Goal: Task Accomplishment & Management: Manage account settings

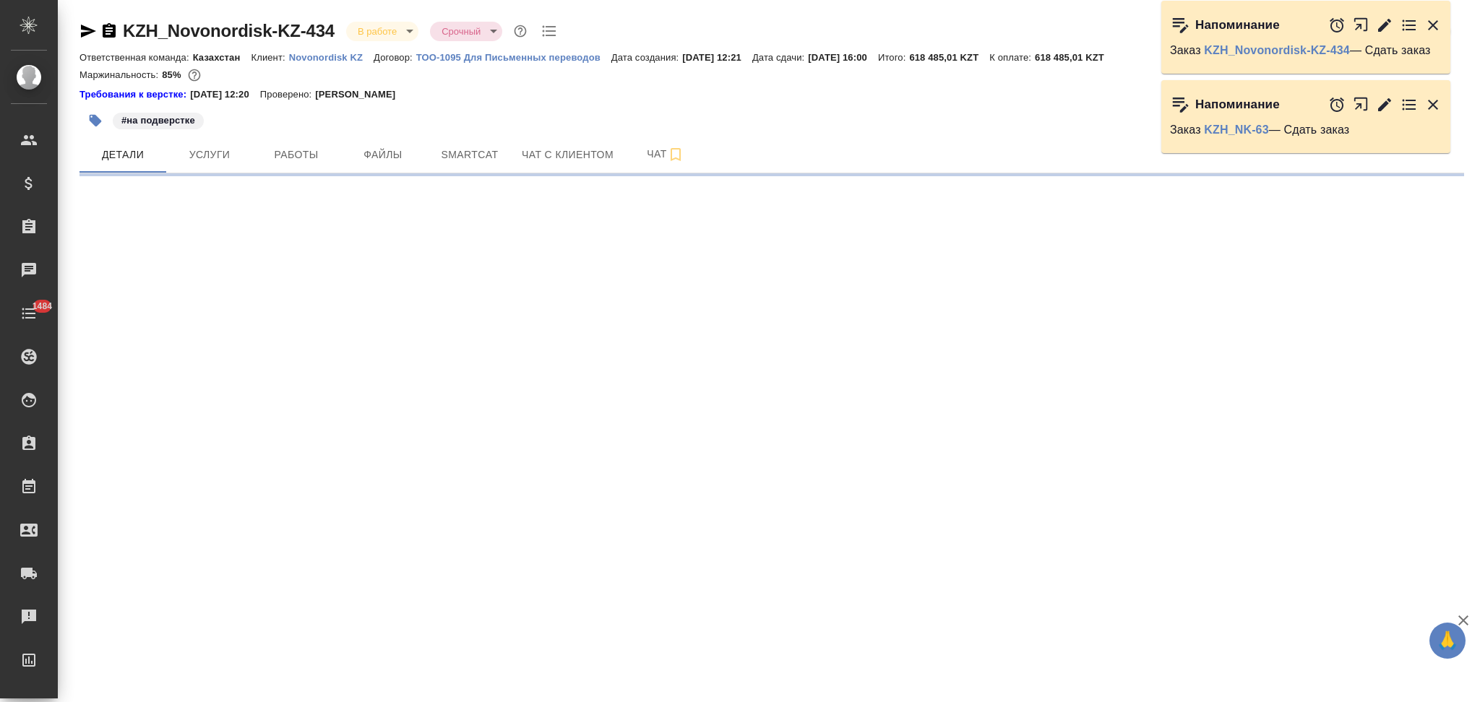
select select "RU"
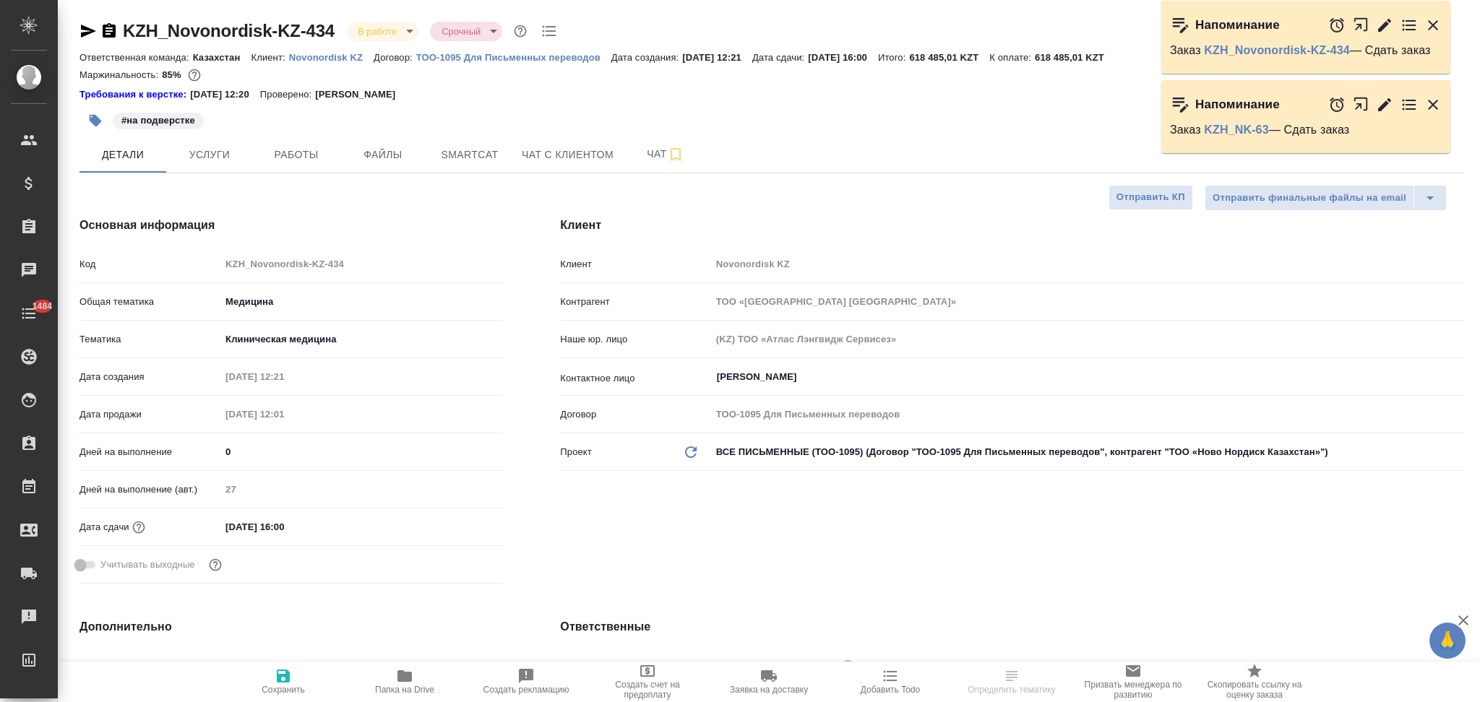
type textarea "x"
type input "Matveeva Anastasia"
type input "[PERSON_NAME]"
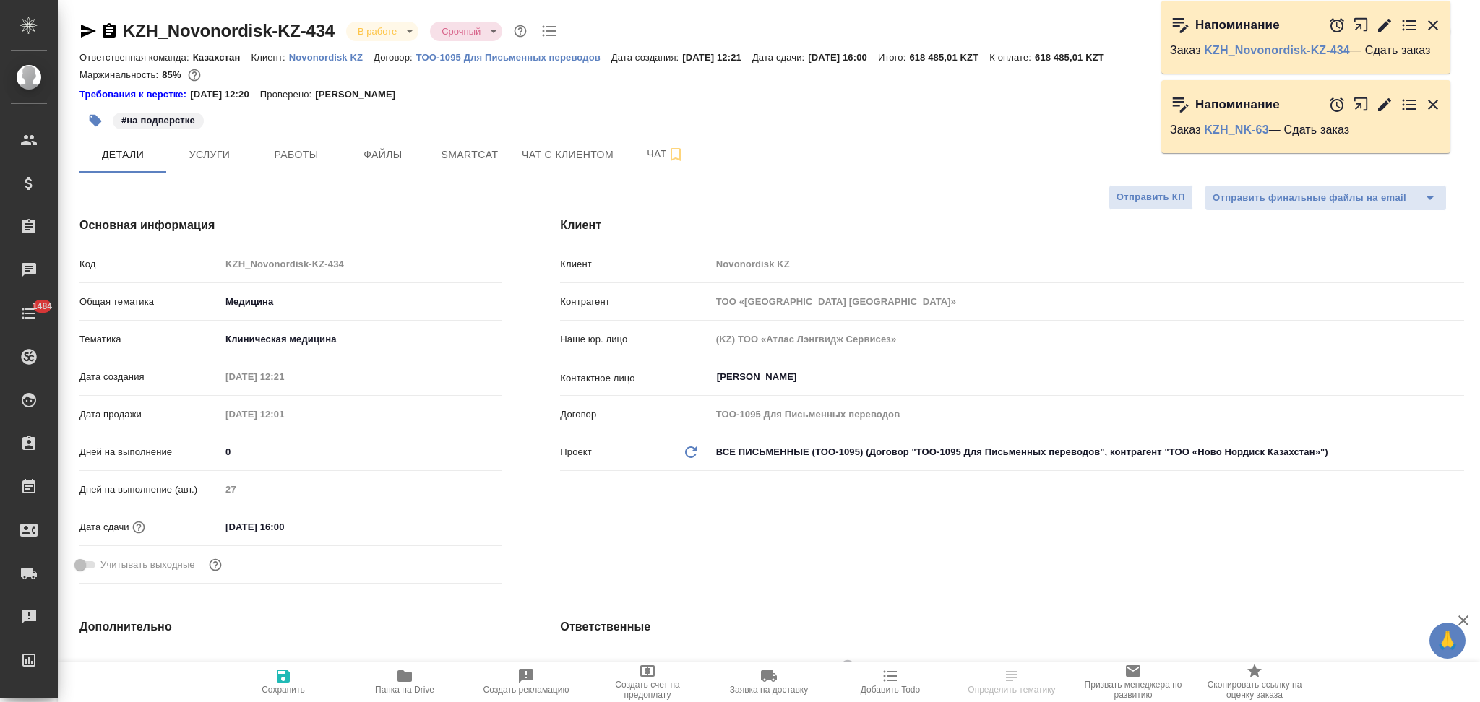
type textarea "x"
click at [106, 38] on icon "button" at bounding box center [108, 30] width 17 height 17
click at [107, 34] on icon "button" at bounding box center [108, 30] width 17 height 17
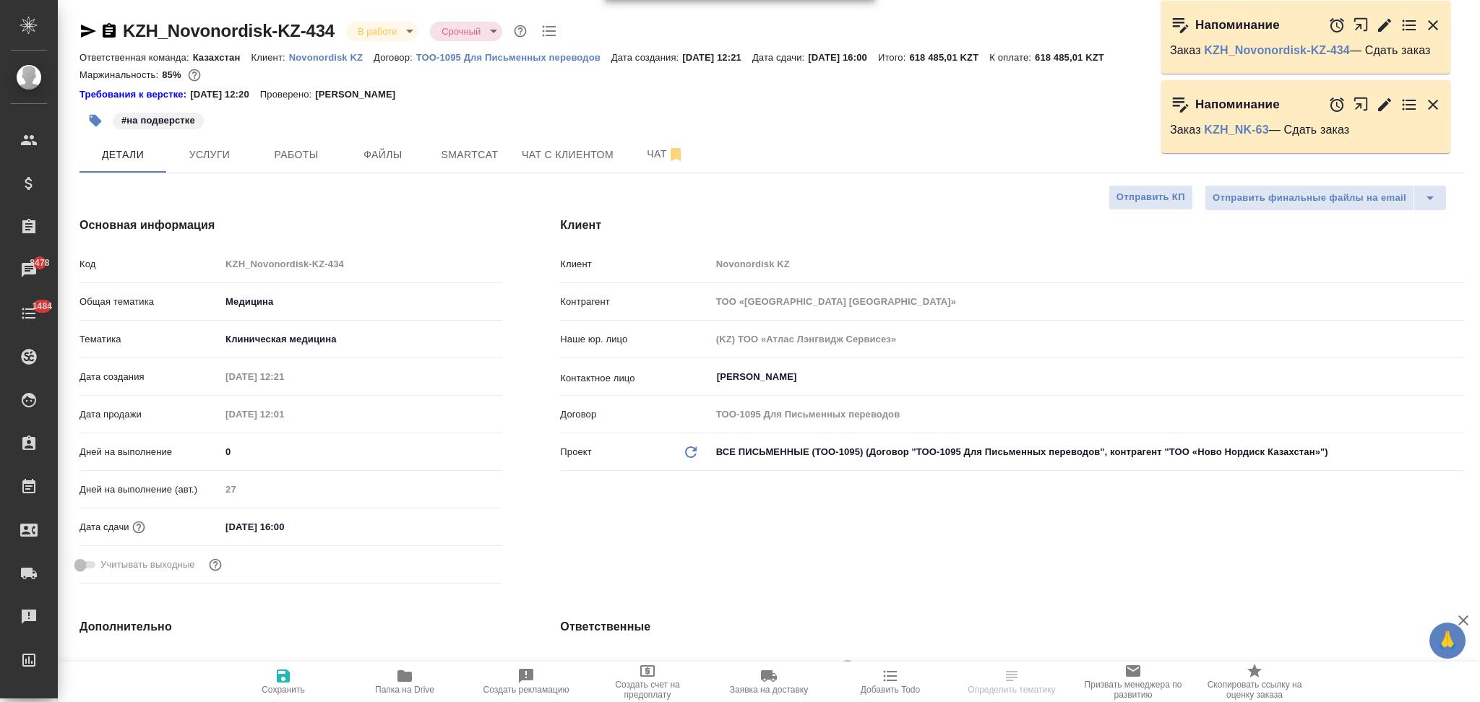
type textarea "x"
select select "RU"
type textarea "x"
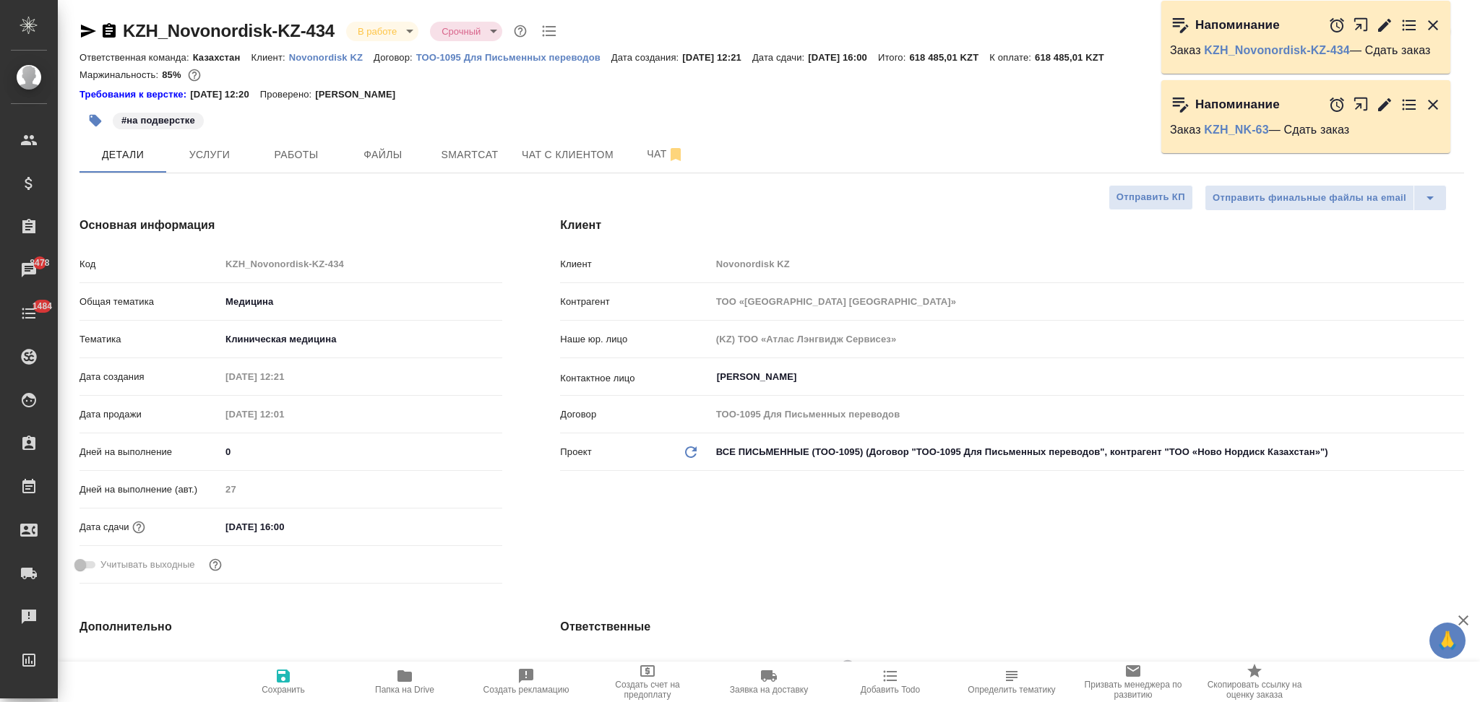
type textarea "x"
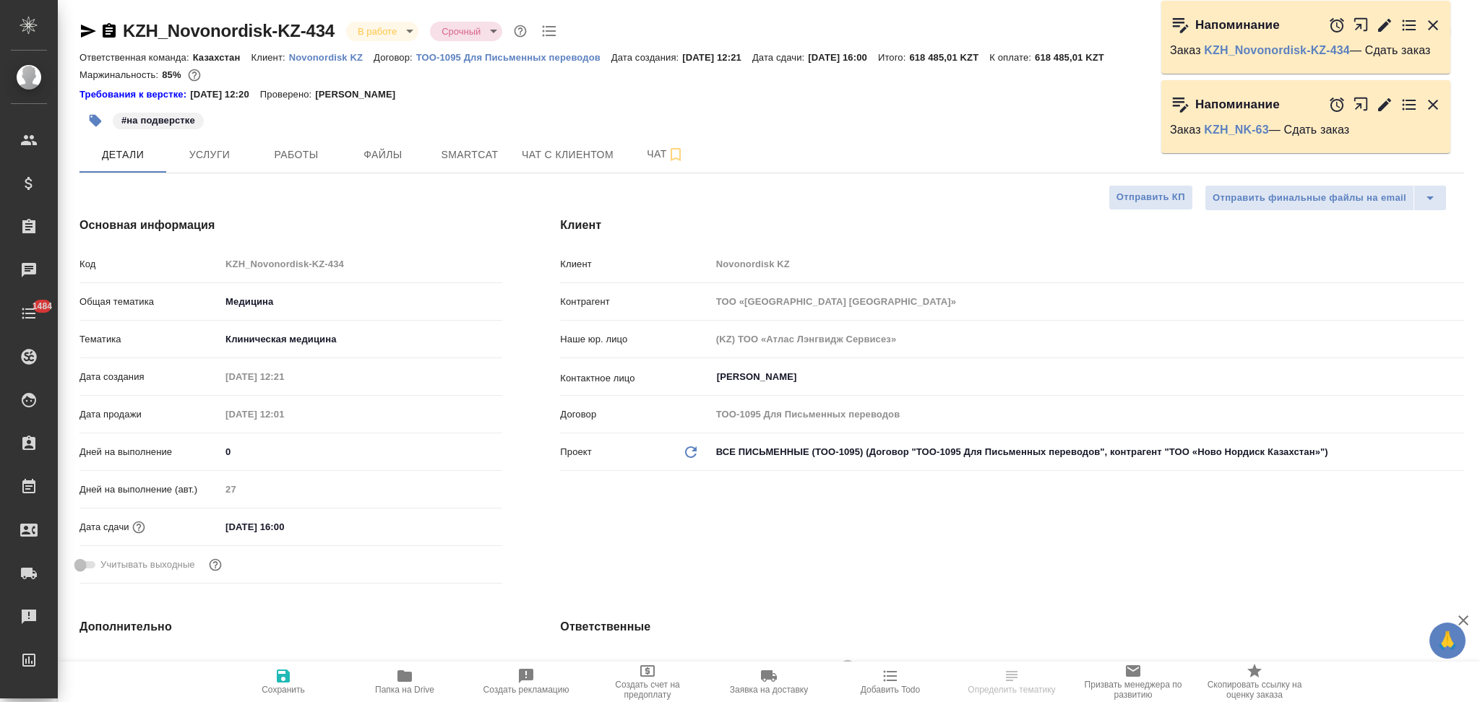
select select "RU"
click at [305, 155] on span "Работы" at bounding box center [296, 155] width 69 height 18
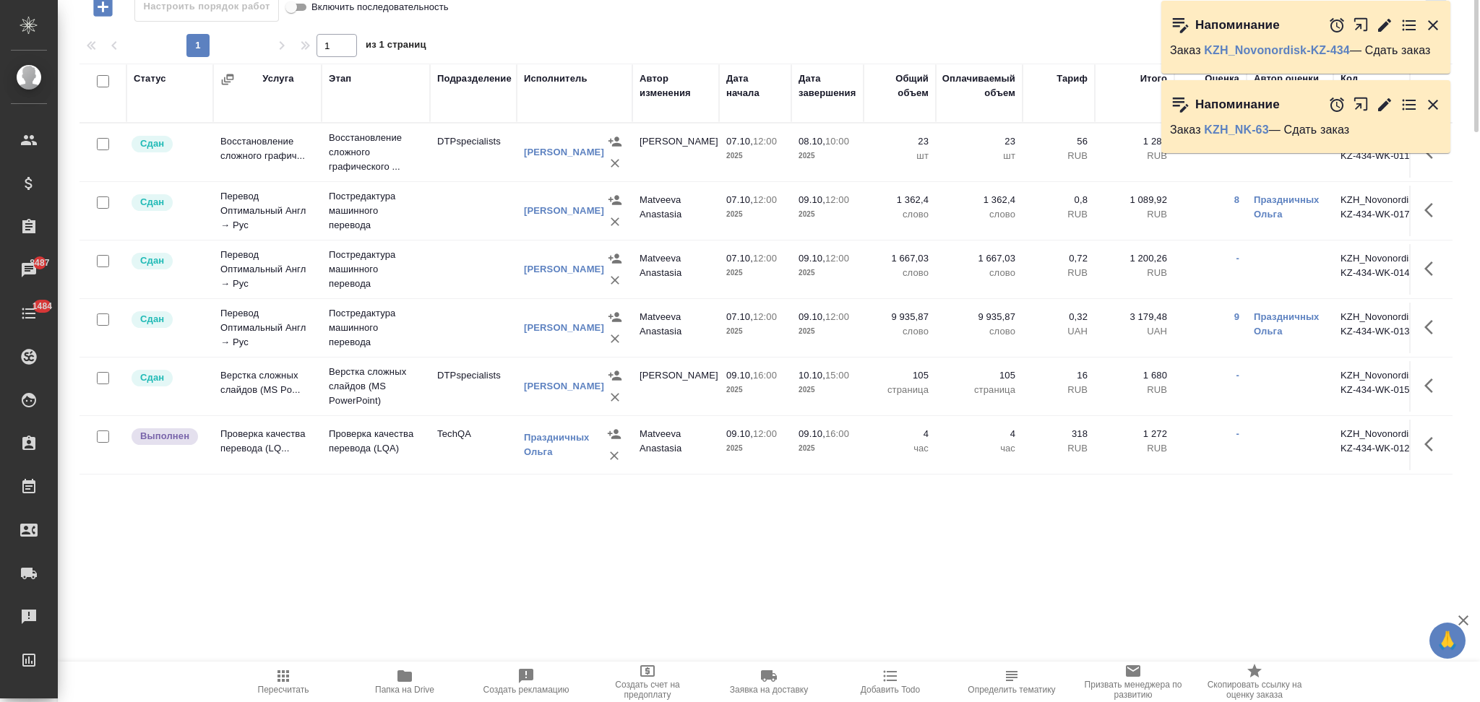
scroll to position [96, 0]
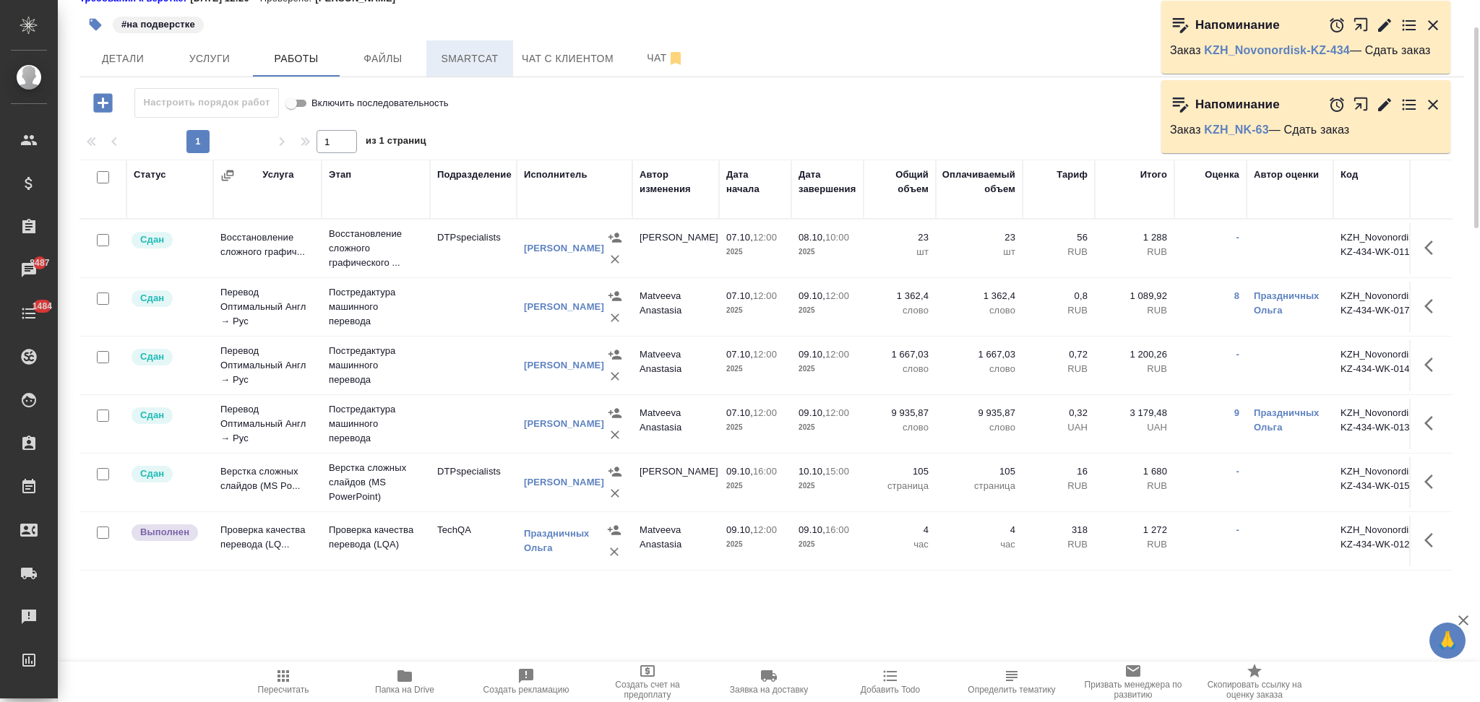
click at [474, 63] on span "Smartcat" at bounding box center [469, 59] width 69 height 18
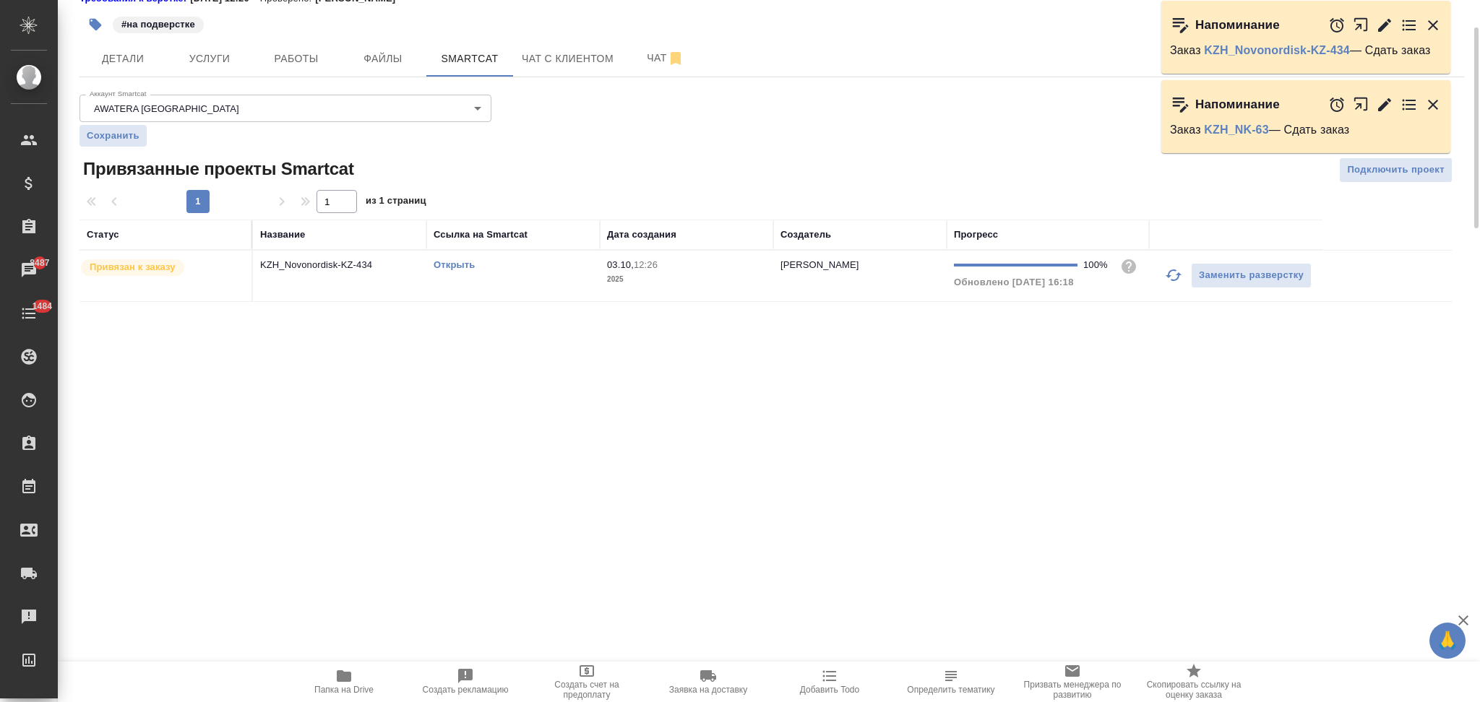
click at [442, 259] on link "Открыть" at bounding box center [454, 264] width 41 height 11
click at [241, 45] on button "Услуги" at bounding box center [209, 58] width 87 height 36
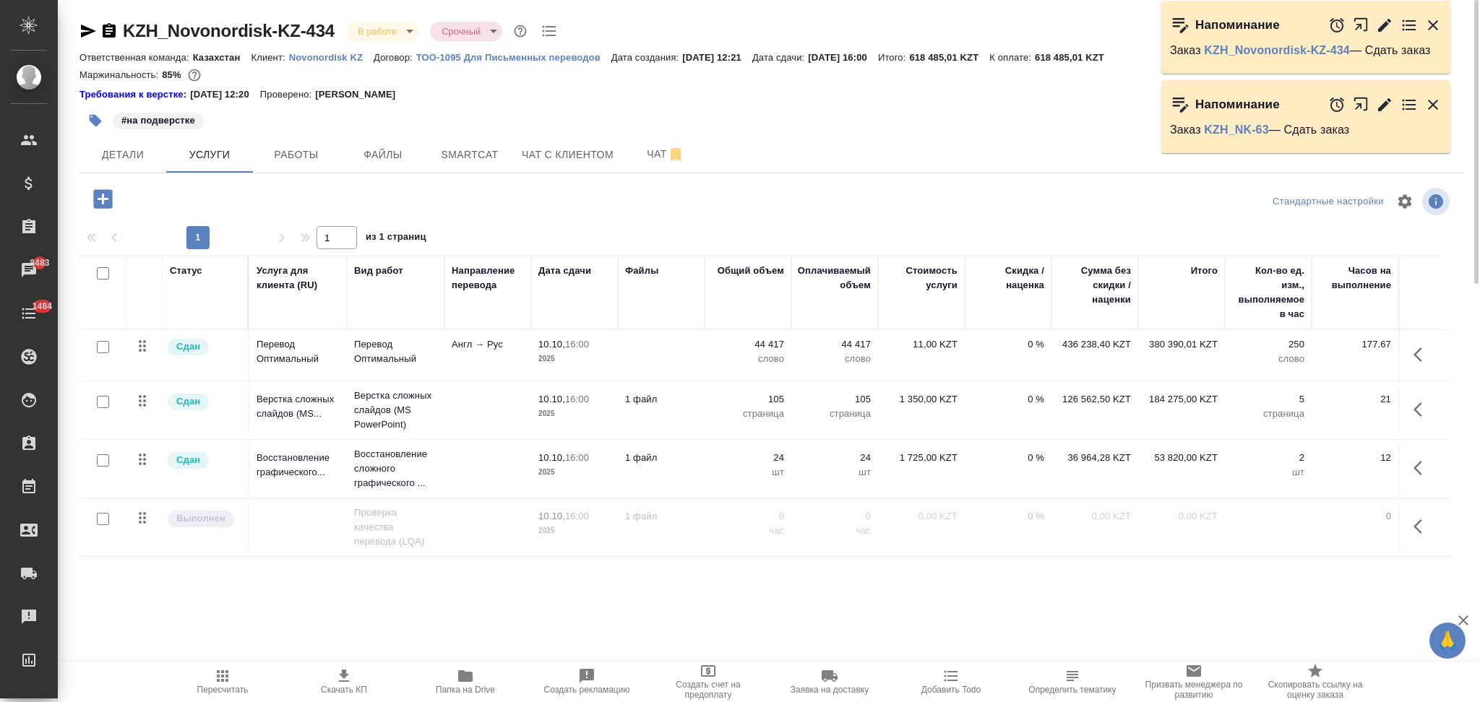
click at [650, 358] on td at bounding box center [661, 355] width 87 height 51
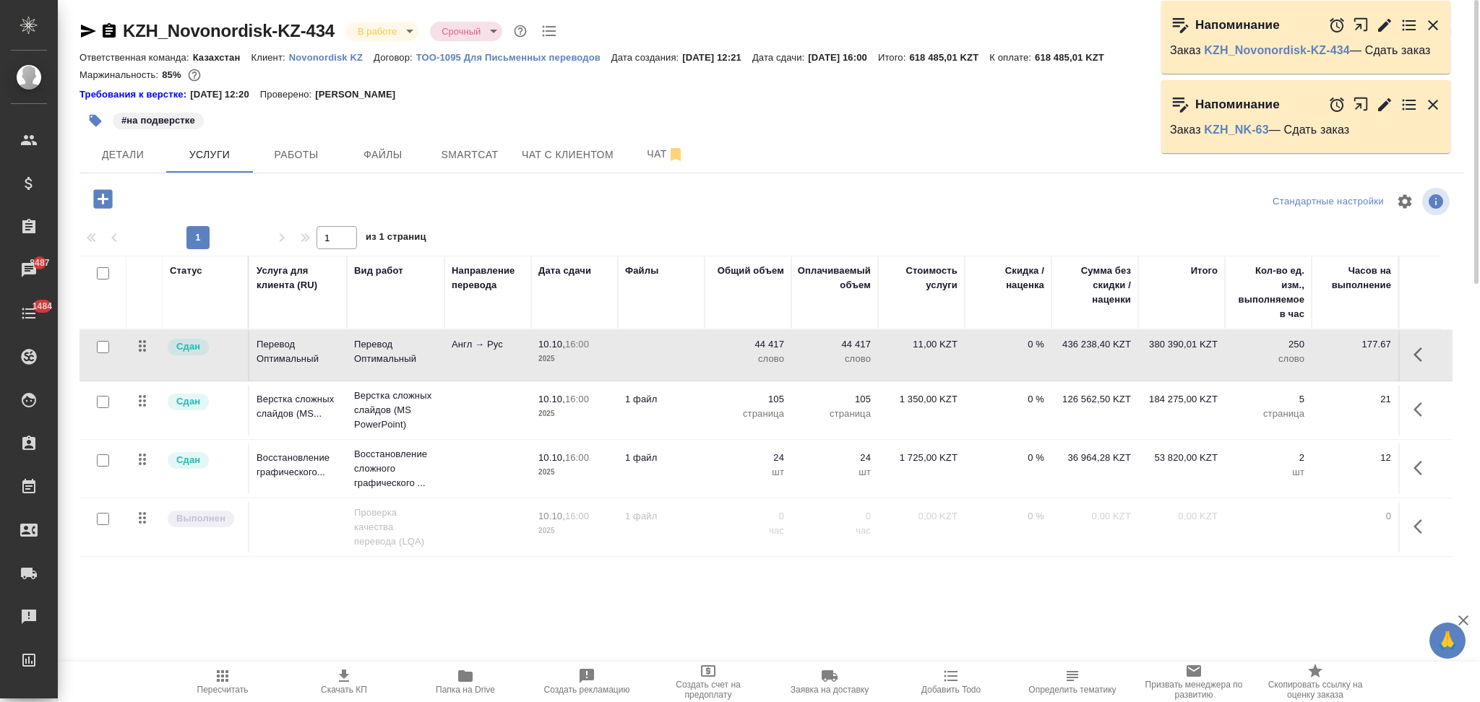
click at [650, 358] on td at bounding box center [661, 355] width 87 height 51
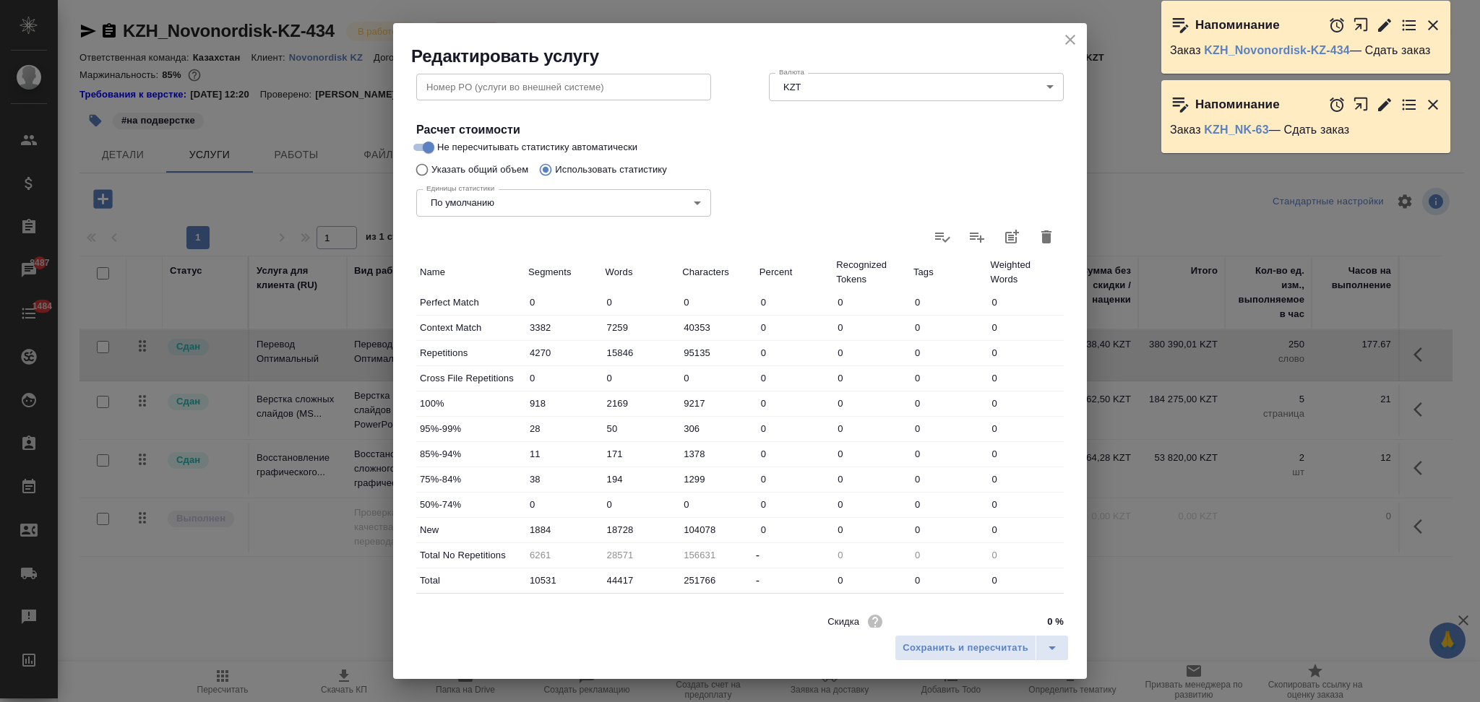
scroll to position [283, 0]
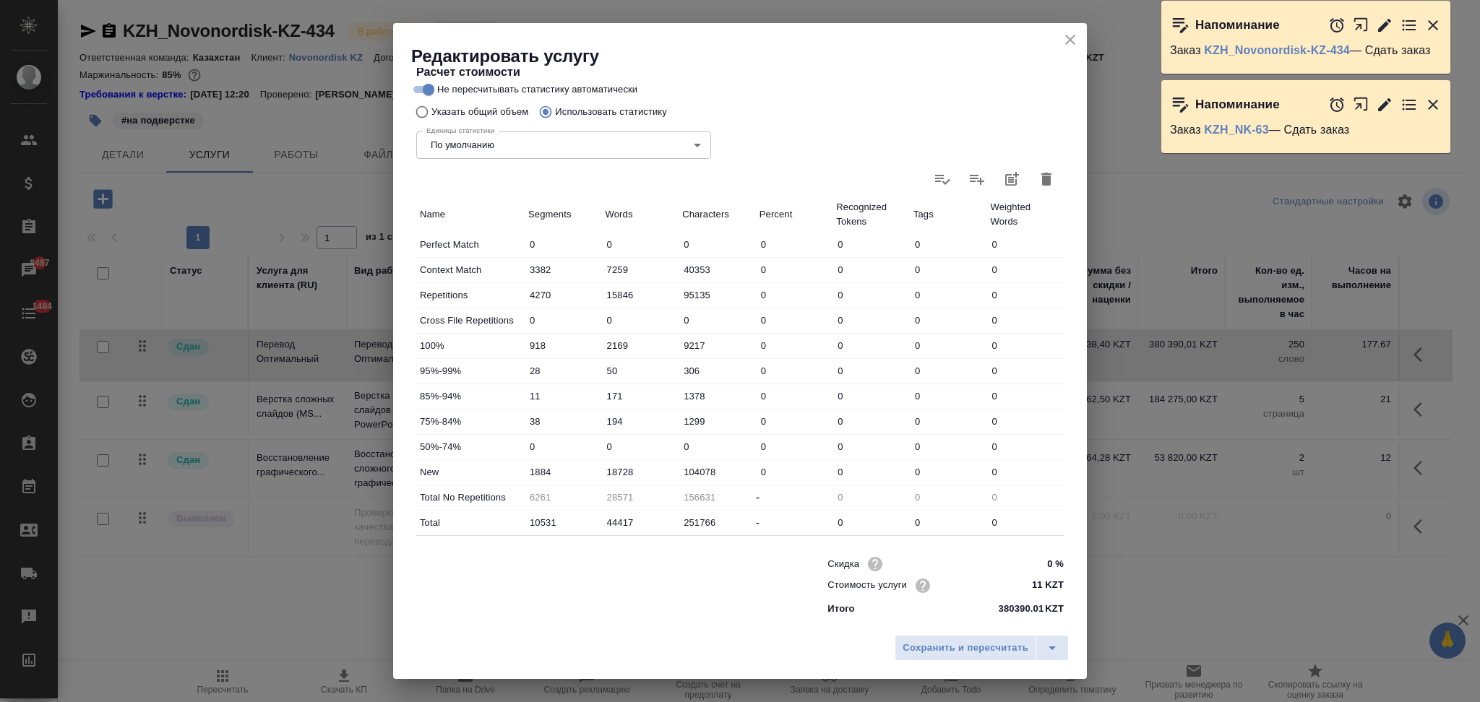
click at [1067, 40] on icon "close" at bounding box center [1069, 39] width 17 height 17
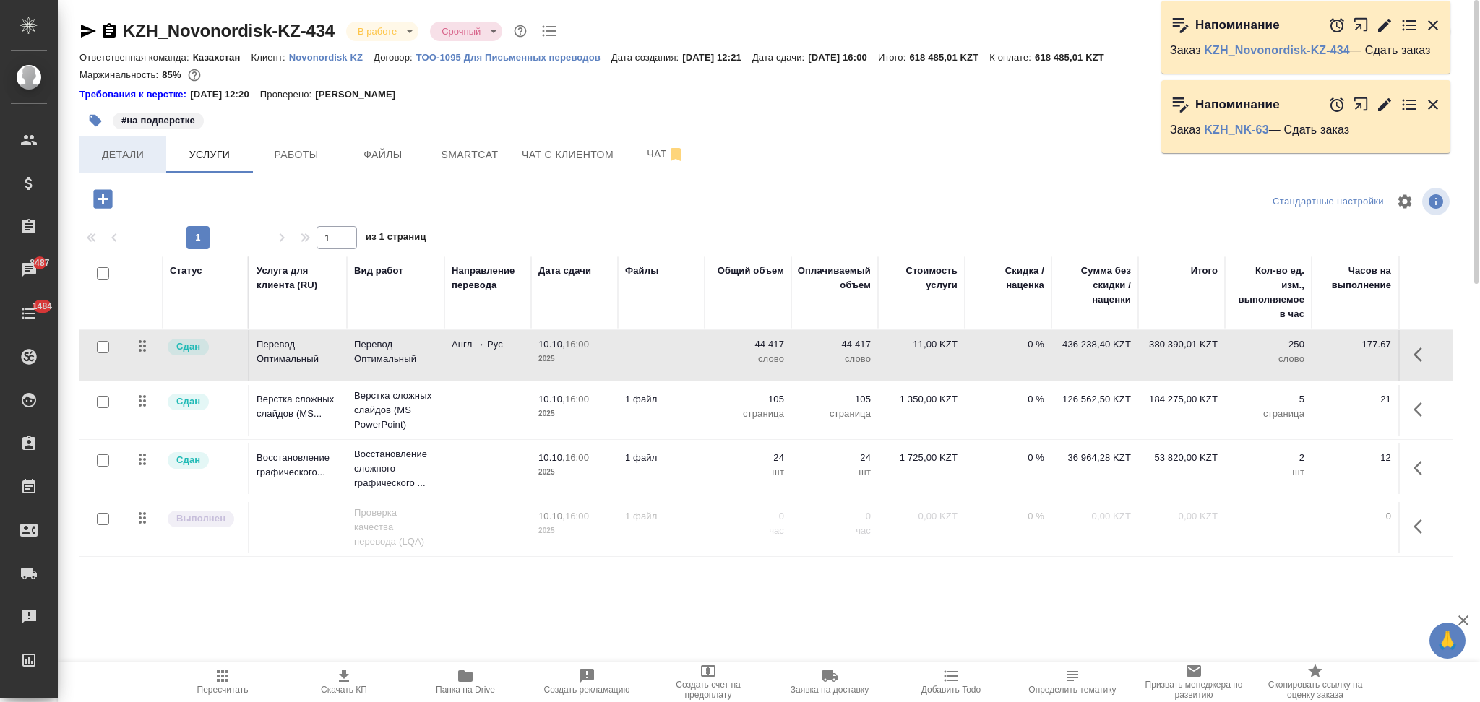
click at [146, 143] on button "Детали" at bounding box center [122, 155] width 87 height 36
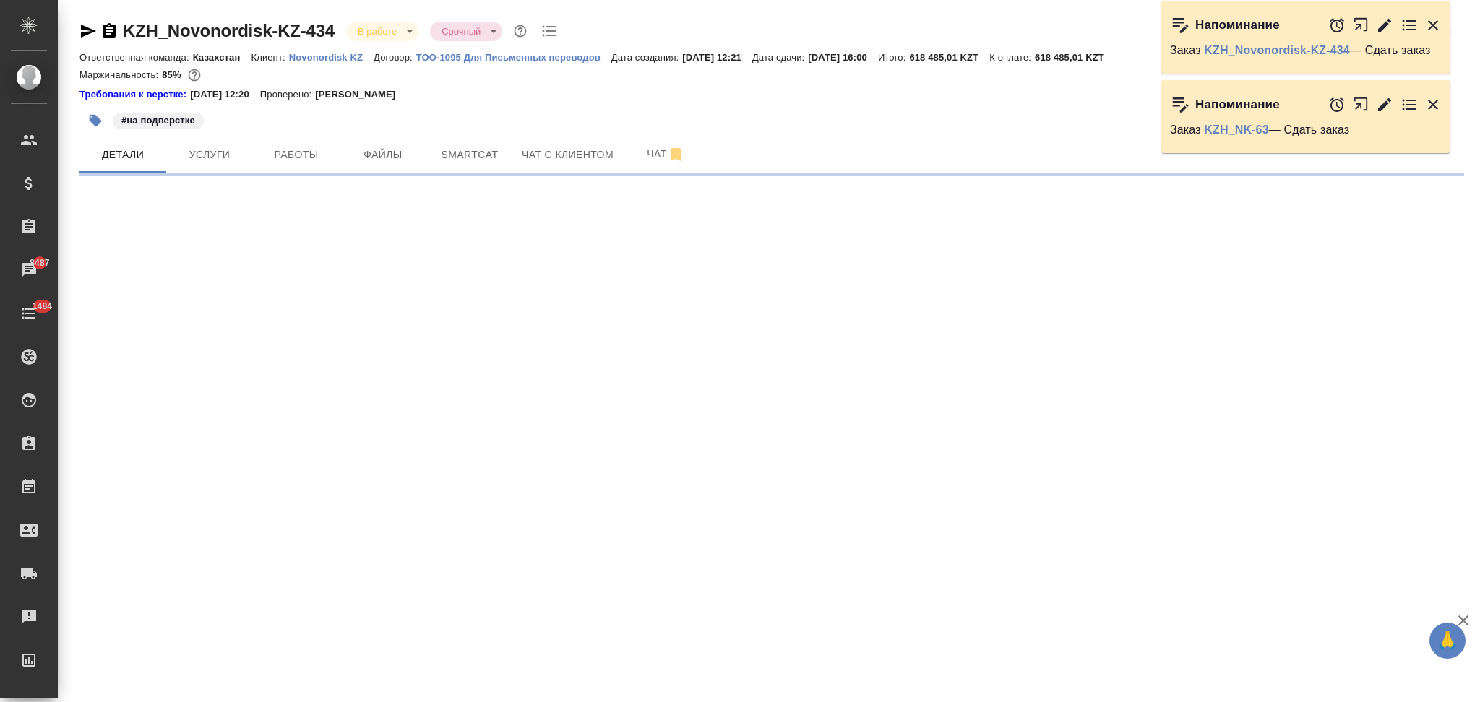
select select "RU"
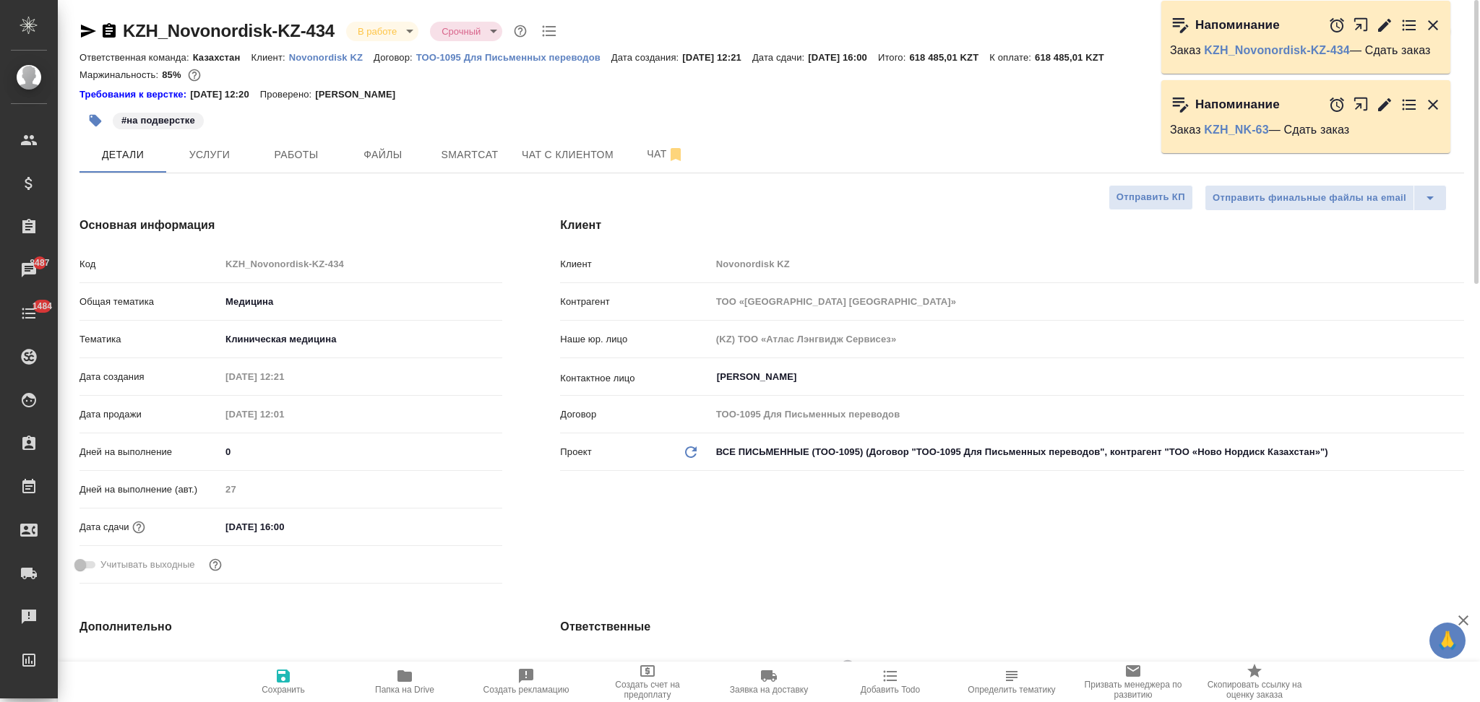
type textarea "x"
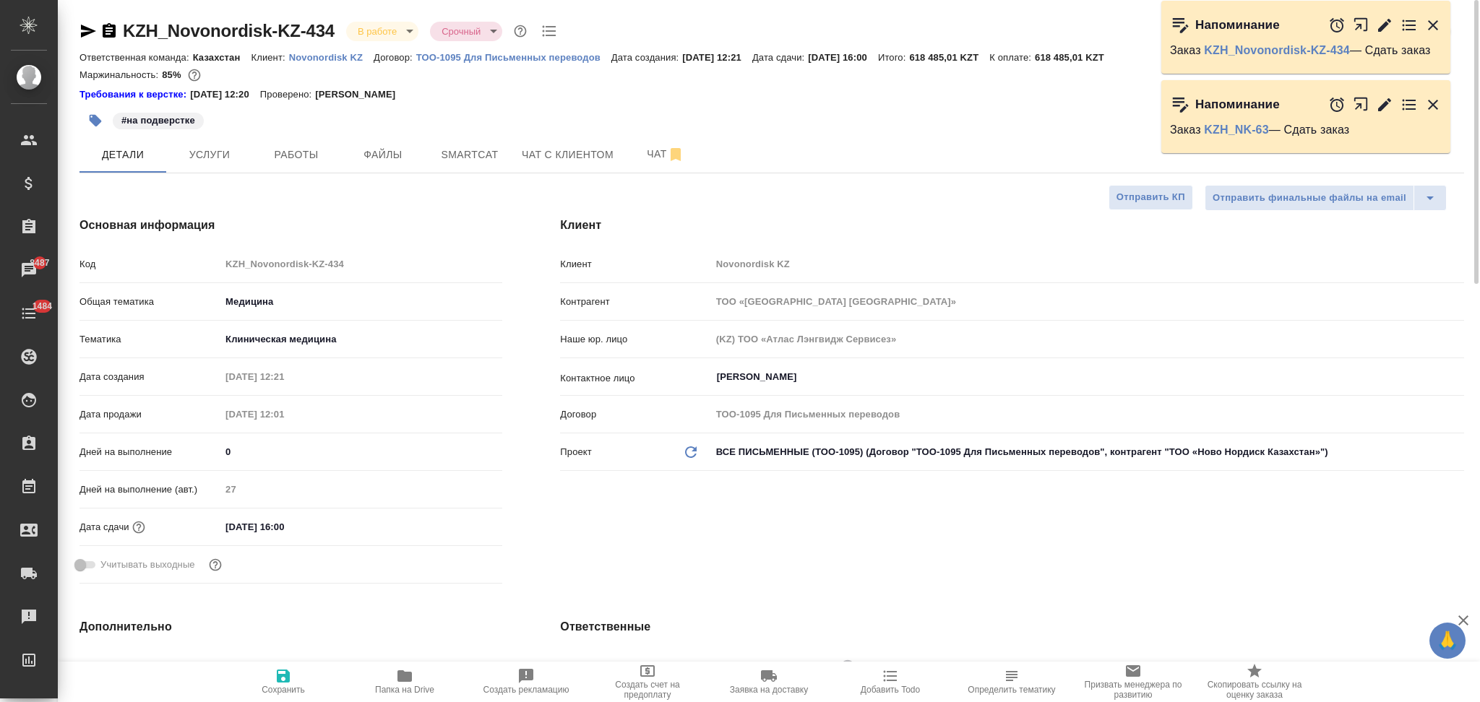
type textarea "x"
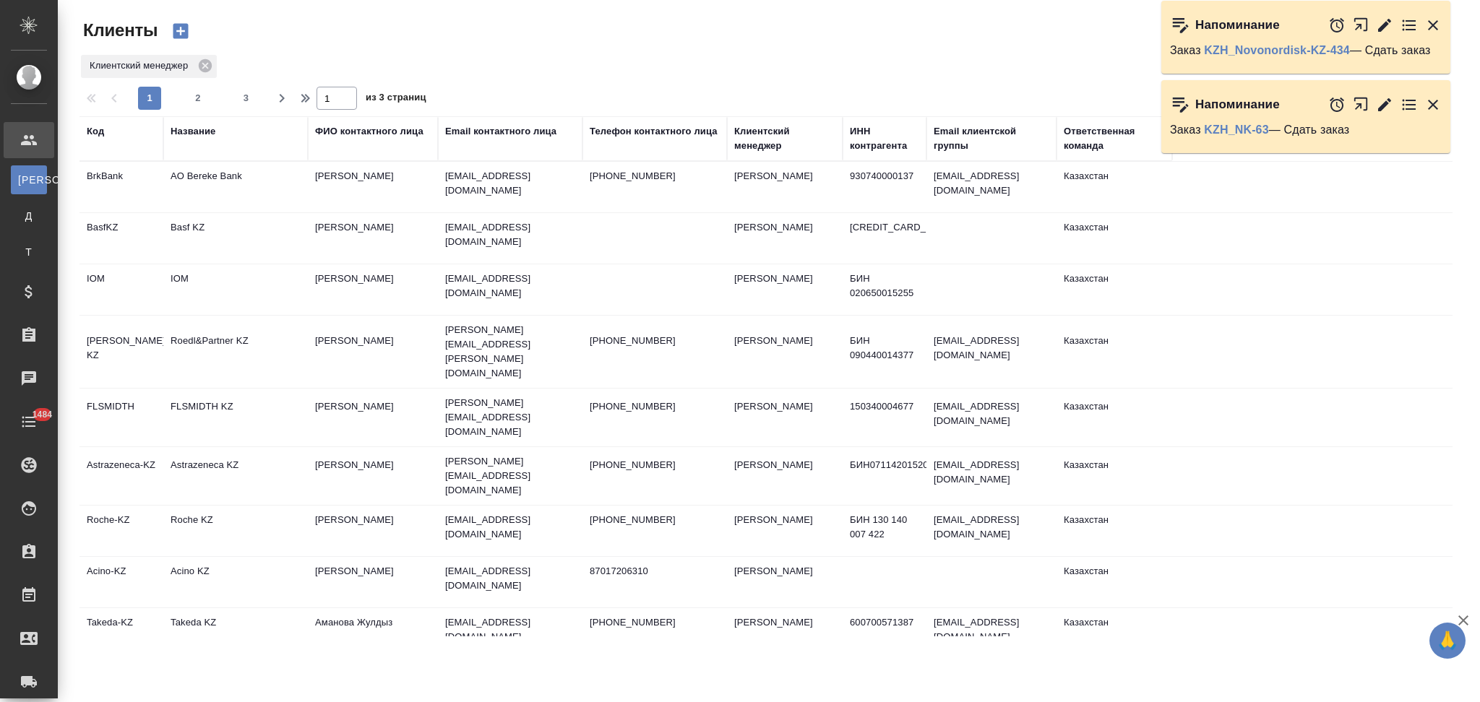
select select "RU"
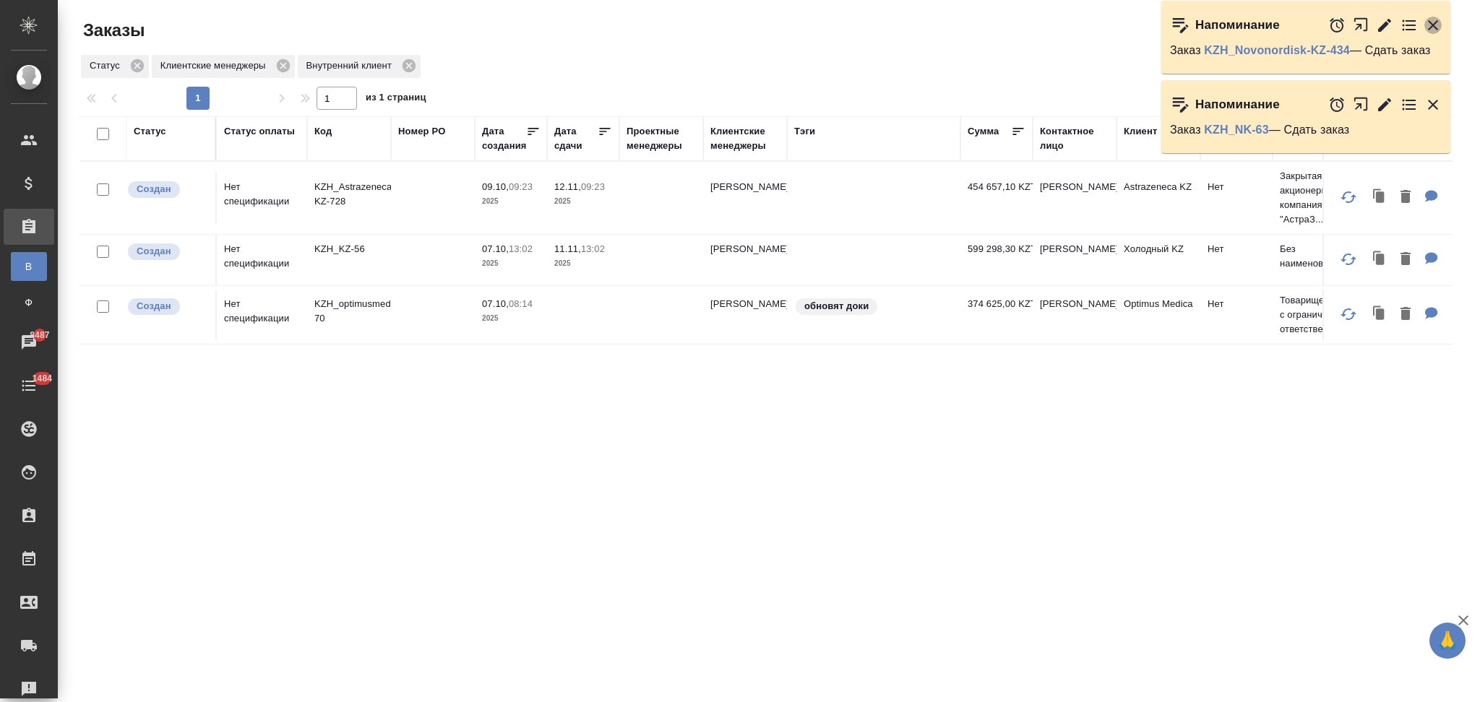
click at [1434, 24] on icon "button" at bounding box center [1433, 25] width 10 height 10
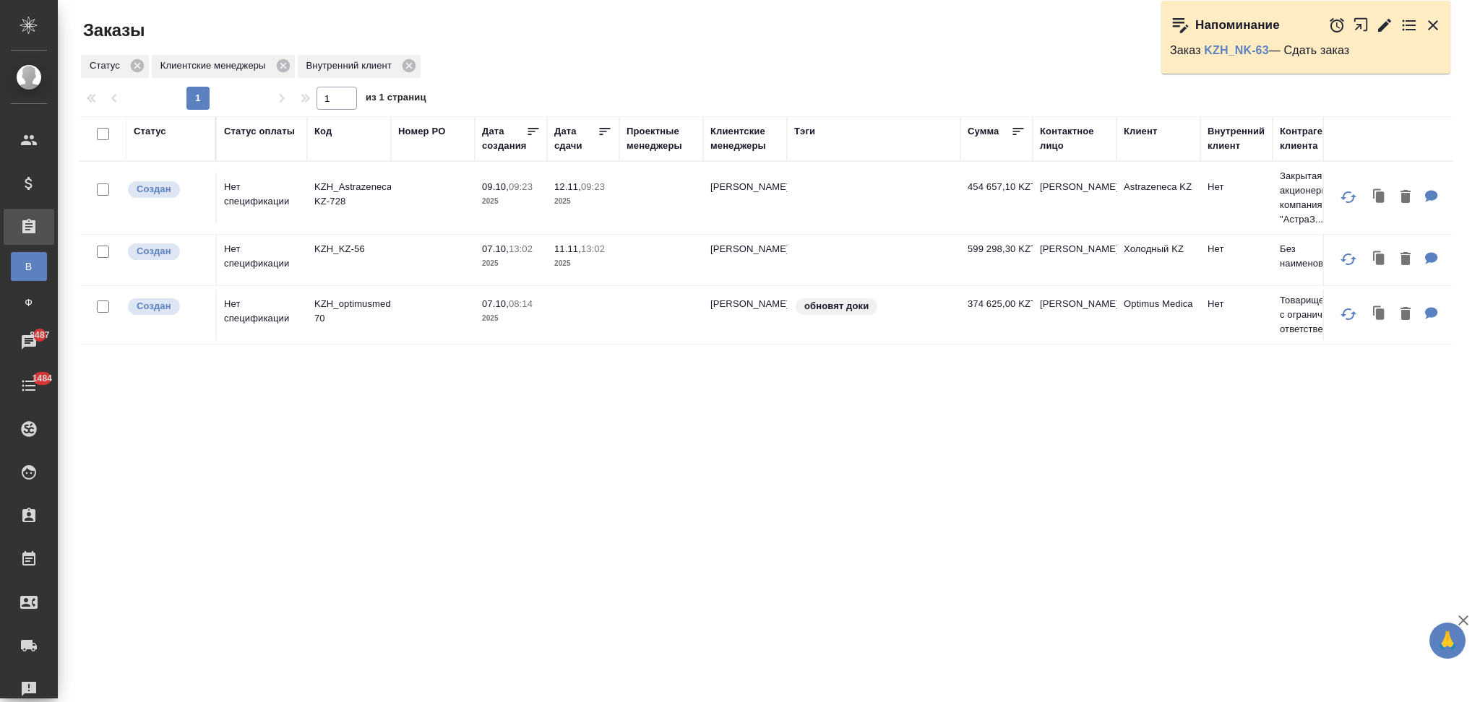
click at [1431, 23] on icon "button" at bounding box center [1433, 25] width 10 height 10
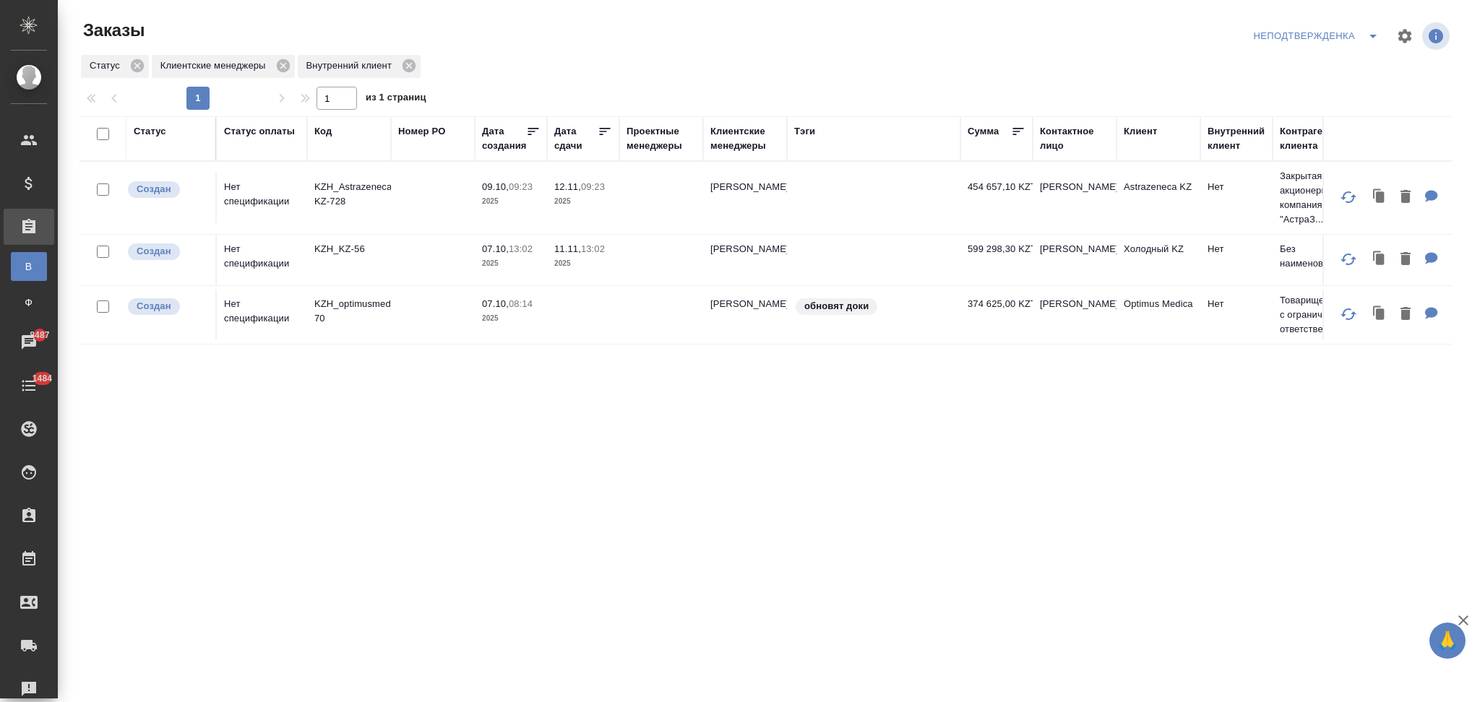
click at [1366, 37] on icon "split button" at bounding box center [1372, 35] width 17 height 17
click at [1289, 105] on li "Я КМ" at bounding box center [1318, 111] width 137 height 23
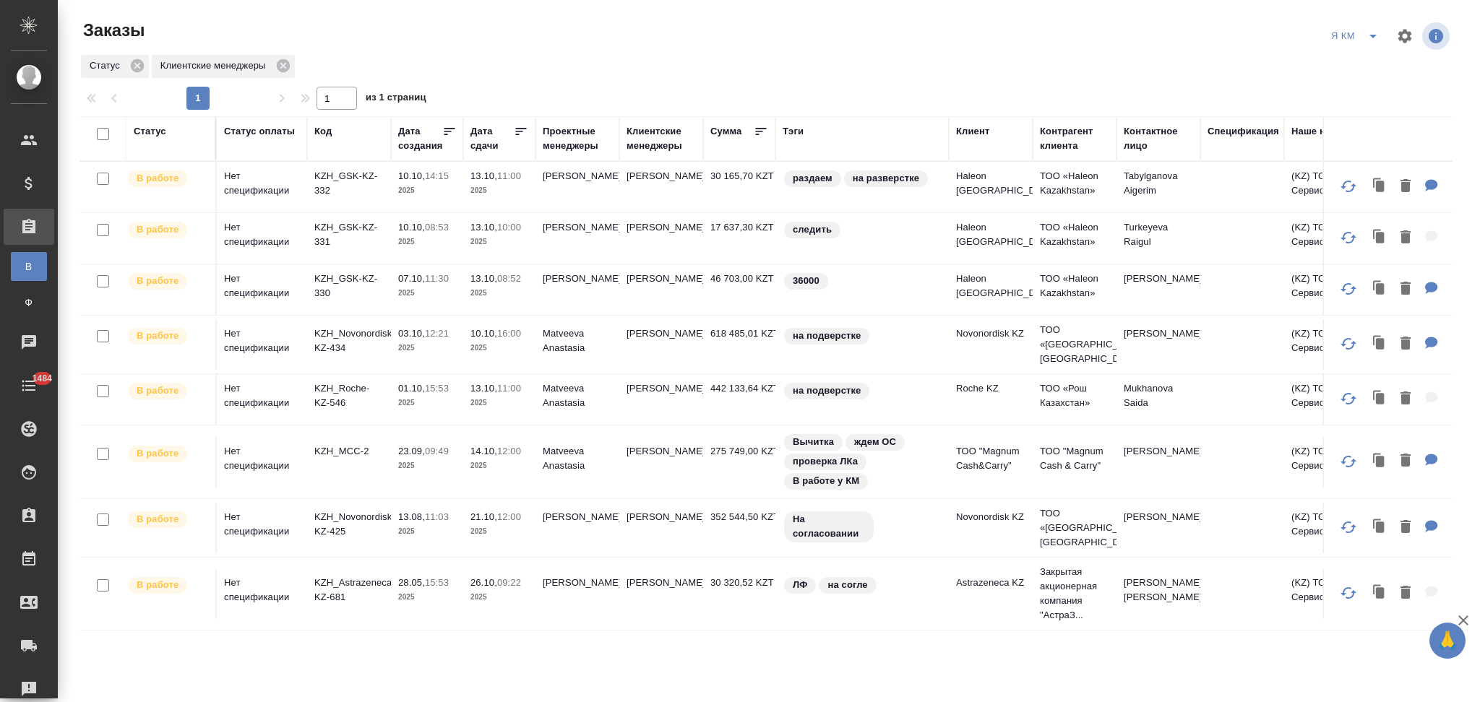
scroll to position [24, 0]
